Goal: Transaction & Acquisition: Purchase product/service

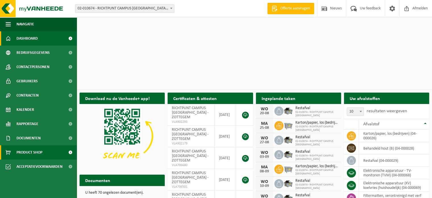
click at [23, 152] on span "Product Shop" at bounding box center [29, 152] width 26 height 14
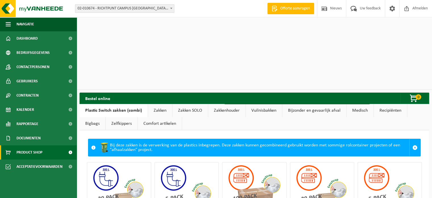
click at [261, 104] on link "Vuilnisbakken" at bounding box center [264, 110] width 36 height 13
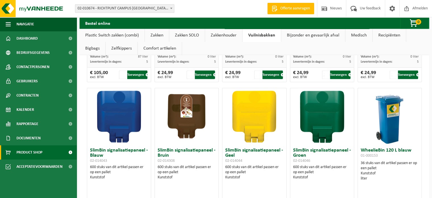
scroll to position [777, 0]
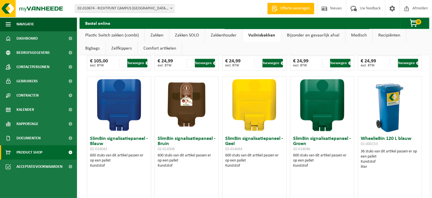
drag, startPoint x: 388, startPoint y: 169, endPoint x: 410, endPoint y: 167, distance: 22.5
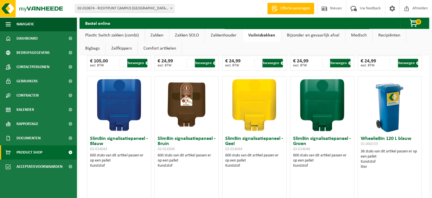
type input "1"
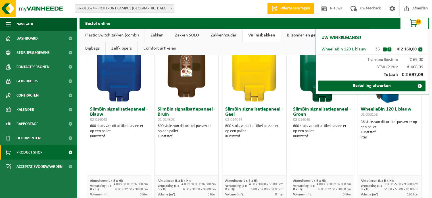
scroll to position [805, 0]
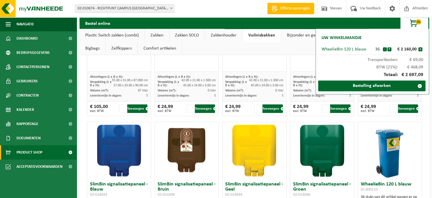
scroll to position [720, 0]
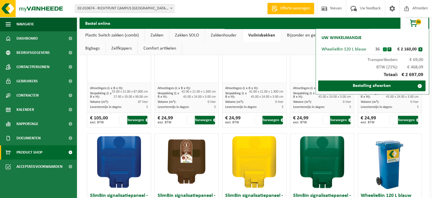
click at [385, 50] on button "-" at bounding box center [385, 49] width 4 height 4
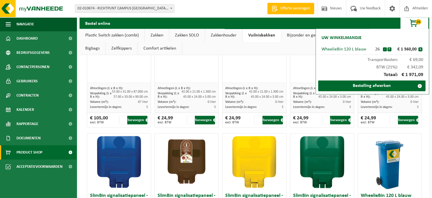
click at [385, 50] on button "-" at bounding box center [385, 49] width 4 height 4
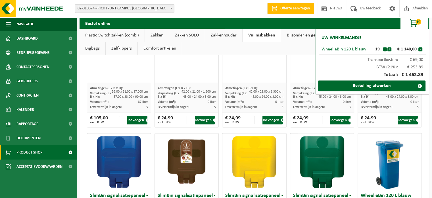
click at [385, 50] on button "-" at bounding box center [385, 49] width 4 height 4
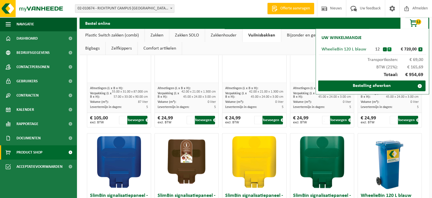
click at [390, 49] on button "+" at bounding box center [390, 49] width 4 height 4
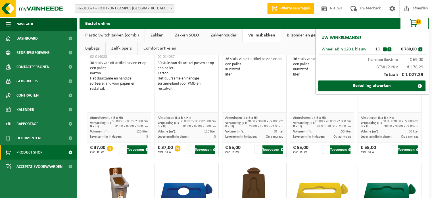
scroll to position [682, 0]
